Goal: Use online tool/utility: Use online tool/utility

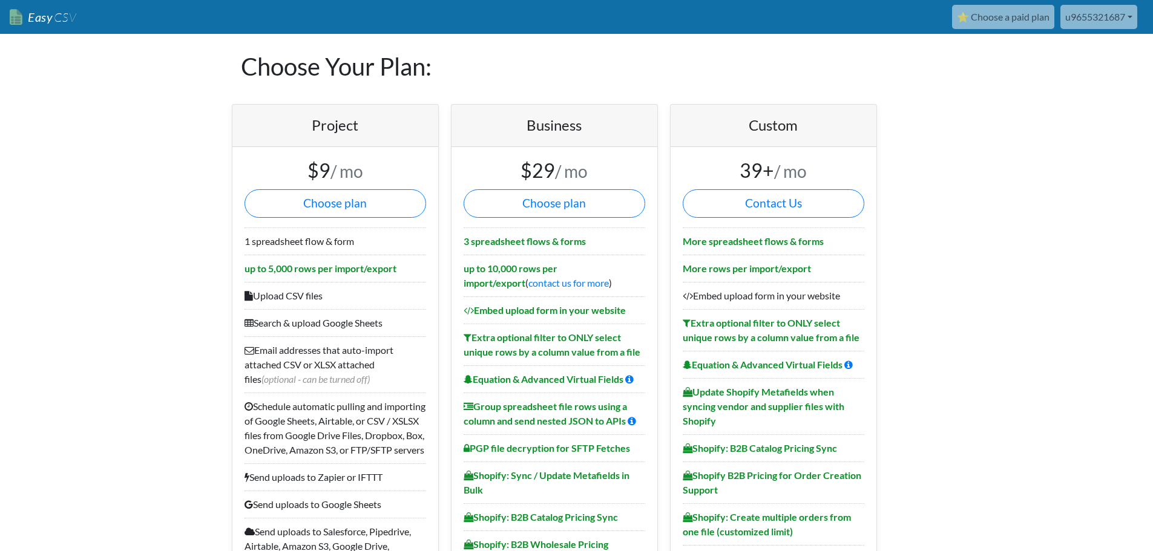
click at [53, 19] on span "CSV" at bounding box center [65, 17] width 24 height 15
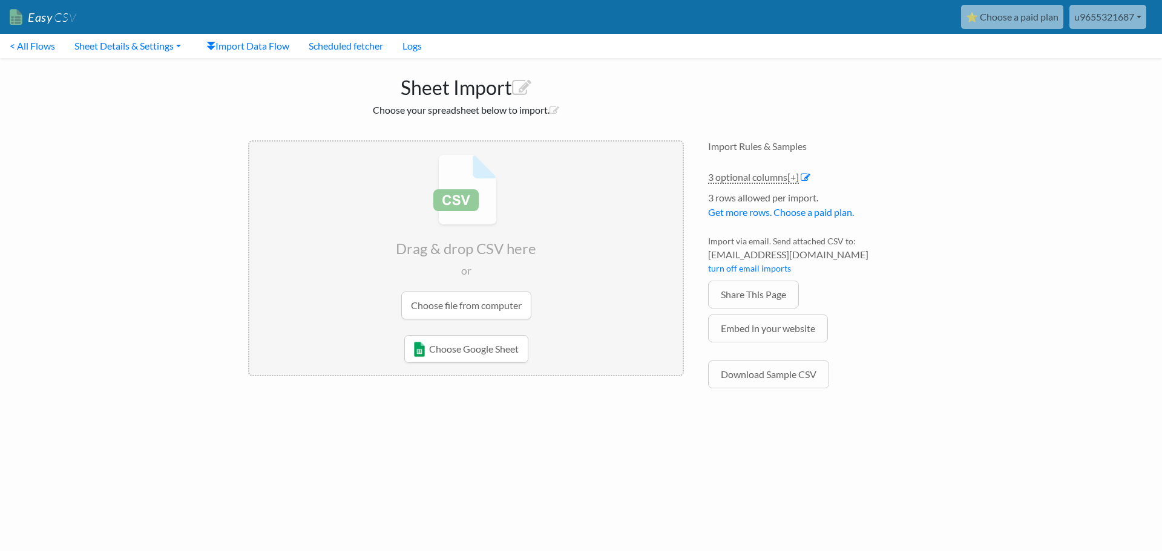
click at [500, 304] on input "file" at bounding box center [465, 237] width 433 height 191
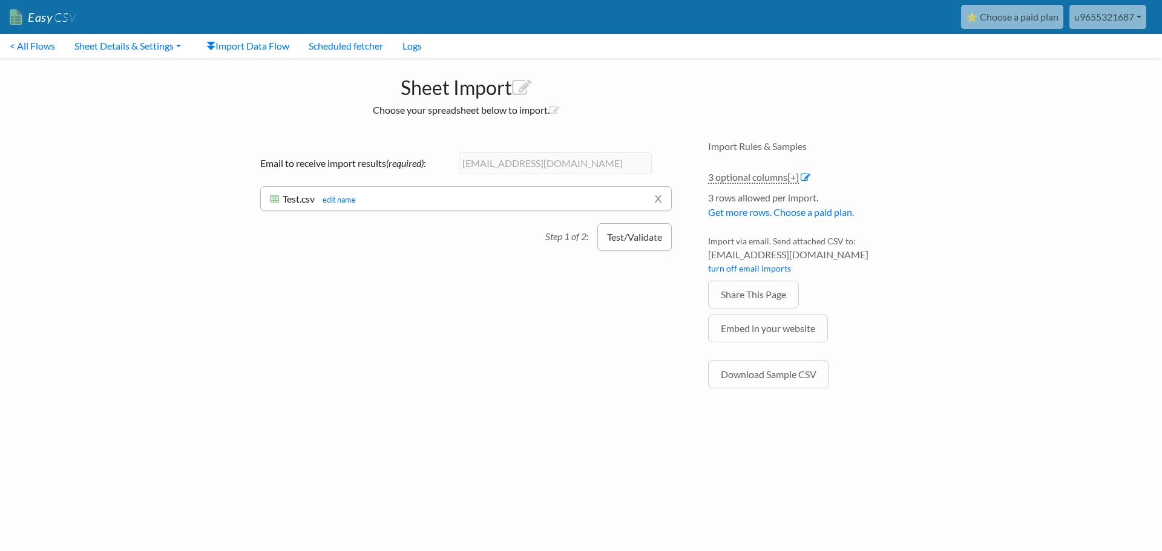
click at [634, 235] on button "Test/Validate" at bounding box center [634, 237] width 74 height 28
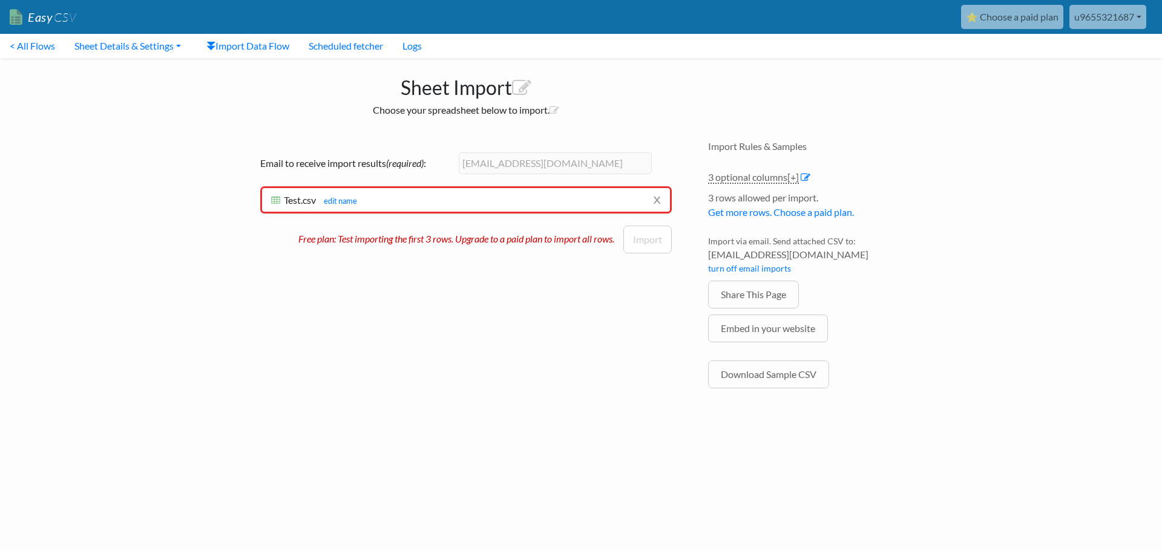
click at [454, 191] on li "x Test.csv Test.csv edit name Testing records... Need help? Chat with support E…" at bounding box center [466, 199] width 412 height 27
click at [335, 202] on link "edit name" at bounding box center [337, 201] width 39 height 10
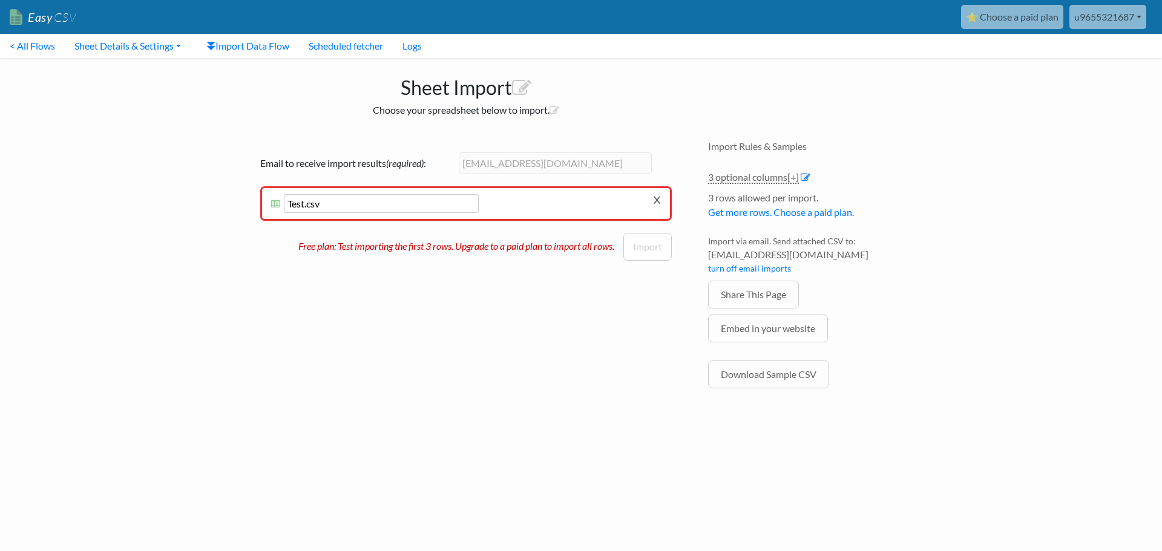
click at [657, 198] on link "x" at bounding box center [657, 199] width 8 height 23
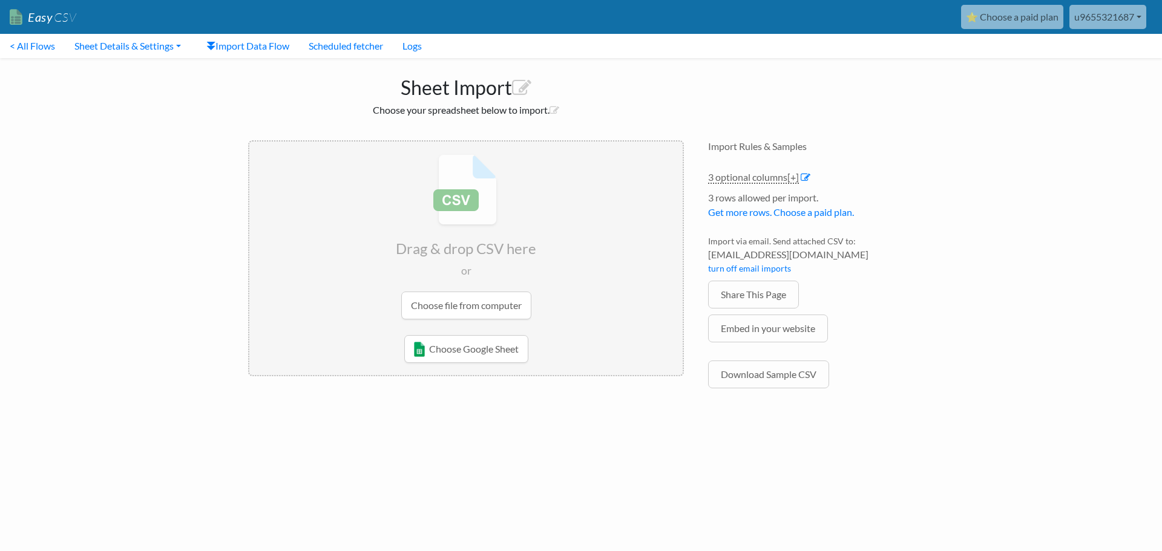
click at [487, 300] on input "file" at bounding box center [465, 237] width 433 height 191
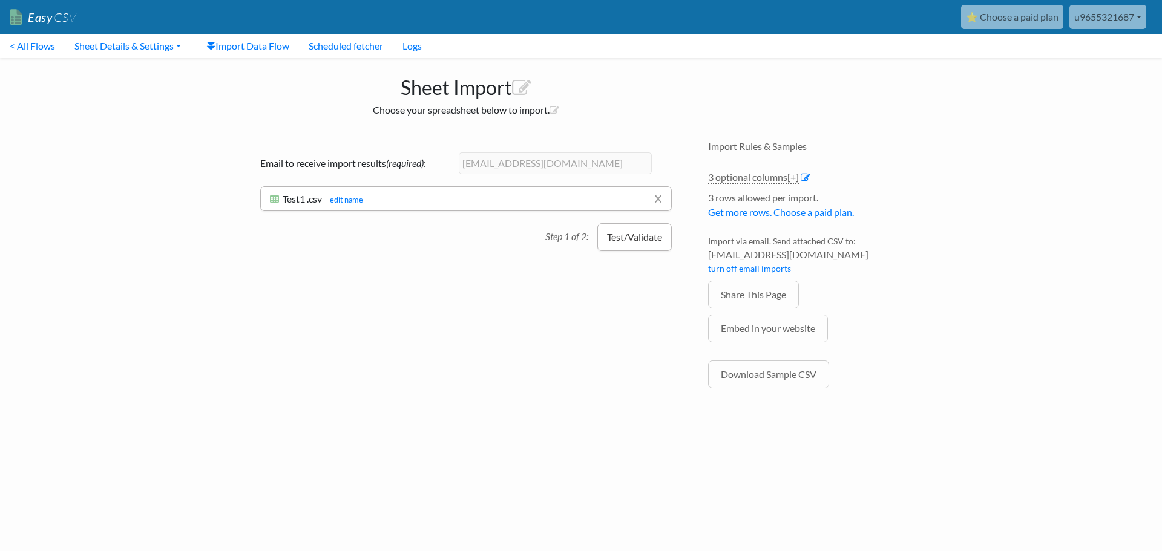
click at [618, 237] on button "Test/Validate" at bounding box center [634, 237] width 74 height 28
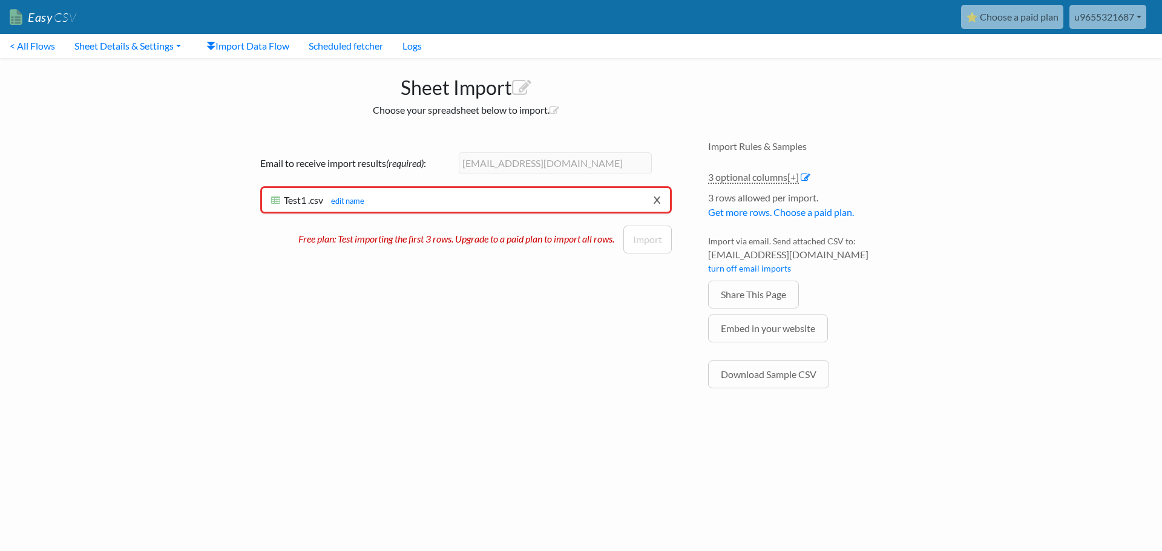
click at [658, 202] on link "x" at bounding box center [657, 199] width 8 height 23
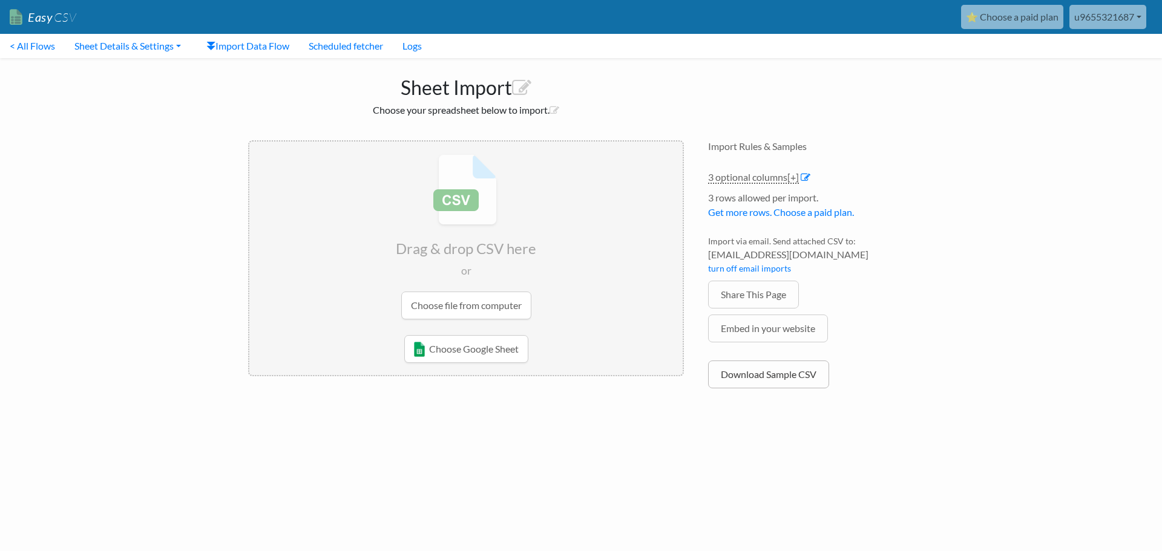
click at [745, 367] on link "Download Sample CSV" at bounding box center [768, 375] width 121 height 28
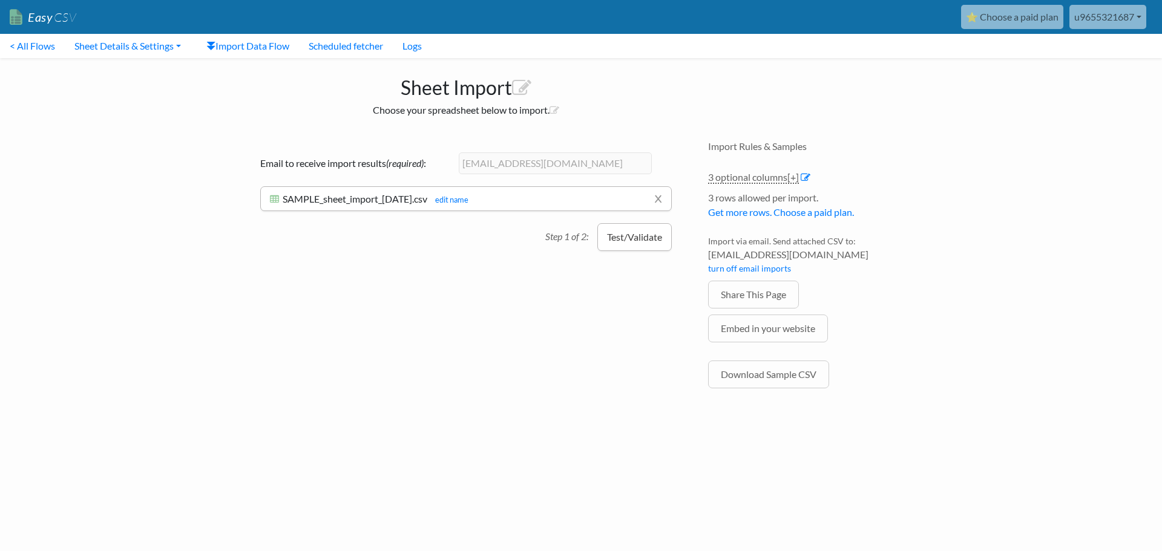
click at [603, 240] on button "Test/Validate" at bounding box center [634, 237] width 74 height 28
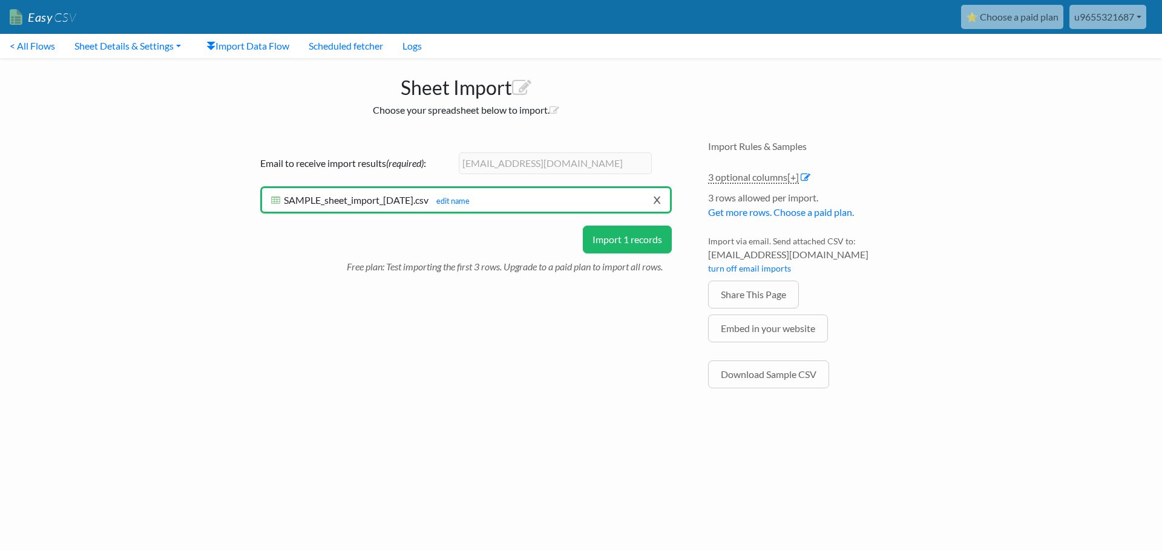
click at [660, 200] on link "x" at bounding box center [657, 199] width 8 height 23
